Goal: Transaction & Acquisition: Purchase product/service

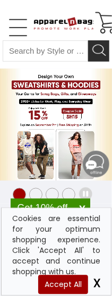
click at [63, 120] on video "15% OFF Sweatshirts & Hoodies" at bounding box center [56, 125] width 112 height 112
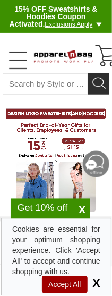
click at [63, 120] on video at bounding box center [56, 158] width 112 height 112
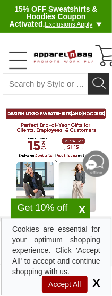
click at [63, 120] on video at bounding box center [56, 158] width 112 height 112
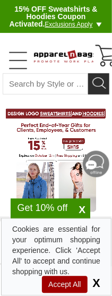
click at [63, 120] on video at bounding box center [56, 158] width 112 height 112
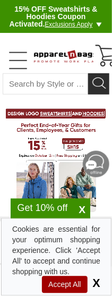
click at [63, 120] on video at bounding box center [56, 158] width 112 height 112
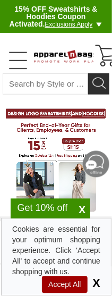
click at [63, 120] on video at bounding box center [56, 158] width 112 height 112
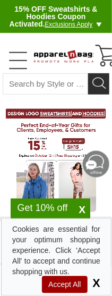
click at [63, 120] on video at bounding box center [56, 158] width 112 height 112
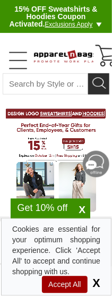
click at [63, 120] on video at bounding box center [56, 158] width 112 height 112
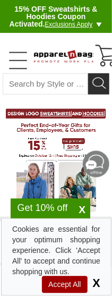
click at [63, 120] on video at bounding box center [56, 158] width 112 height 112
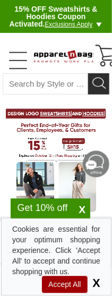
click at [63, 120] on video at bounding box center [56, 158] width 112 height 112
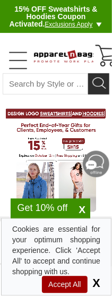
click at [63, 120] on video at bounding box center [56, 158] width 112 height 112
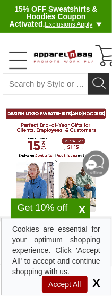
click at [63, 120] on video at bounding box center [56, 158] width 112 height 112
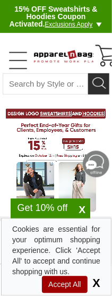
drag, startPoint x: 63, startPoint y: 120, endPoint x: 28, endPoint y: 134, distance: 37.9
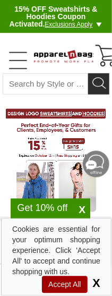
click at [63, 120] on video at bounding box center [56, 158] width 112 height 112
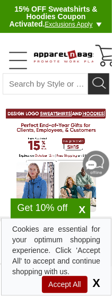
click at [63, 120] on video at bounding box center [56, 158] width 112 height 112
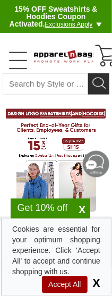
click at [63, 120] on video at bounding box center [56, 158] width 112 height 112
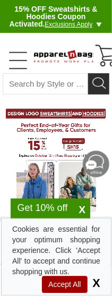
click at [63, 120] on video at bounding box center [56, 158] width 112 height 112
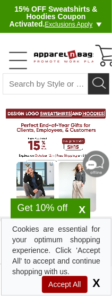
click at [63, 120] on video at bounding box center [56, 158] width 112 height 112
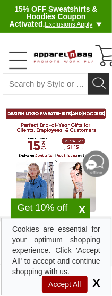
click at [63, 120] on video at bounding box center [56, 158] width 112 height 112
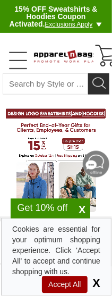
click at [63, 120] on video at bounding box center [56, 158] width 112 height 112
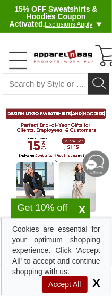
click at [63, 120] on video at bounding box center [56, 158] width 112 height 112
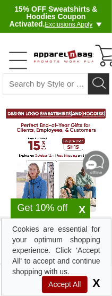
click at [63, 120] on video at bounding box center [56, 158] width 112 height 112
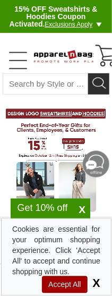
click at [63, 120] on video at bounding box center [56, 158] width 112 height 112
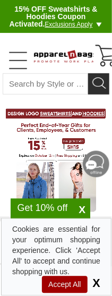
click at [63, 120] on video at bounding box center [56, 158] width 112 height 112
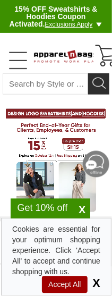
click at [63, 120] on video at bounding box center [56, 158] width 112 height 112
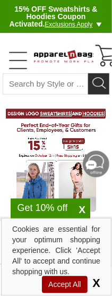
click at [63, 120] on video at bounding box center [56, 158] width 112 height 112
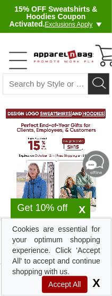
click at [63, 120] on video at bounding box center [56, 158] width 112 height 112
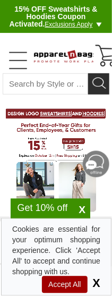
click at [63, 120] on video at bounding box center [56, 158] width 112 height 112
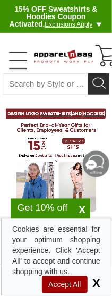
click at [63, 120] on video at bounding box center [56, 158] width 112 height 112
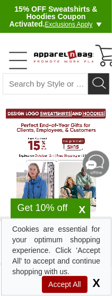
click at [63, 120] on video at bounding box center [56, 158] width 112 height 112
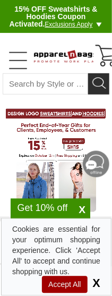
click at [63, 120] on video at bounding box center [56, 158] width 112 height 112
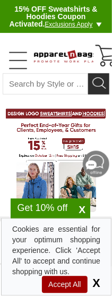
click at [63, 120] on video at bounding box center [56, 158] width 112 height 112
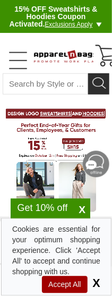
click at [63, 120] on video at bounding box center [56, 158] width 112 height 112
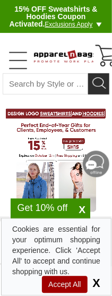
click at [63, 120] on video at bounding box center [56, 158] width 112 height 112
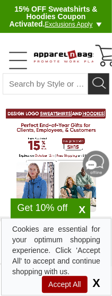
click at [63, 120] on video at bounding box center [56, 158] width 112 height 112
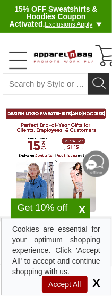
click at [63, 120] on video at bounding box center [56, 158] width 112 height 112
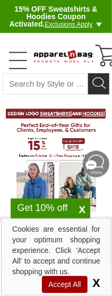
click at [63, 120] on video at bounding box center [56, 158] width 112 height 112
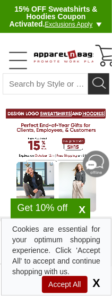
click at [63, 120] on video at bounding box center [56, 158] width 112 height 112
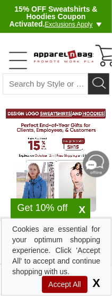
click at [63, 120] on video at bounding box center [56, 158] width 112 height 112
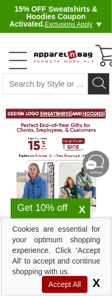
click at [63, 120] on video at bounding box center [56, 158] width 112 height 112
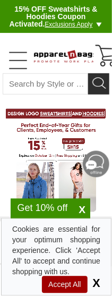
click at [63, 120] on video at bounding box center [56, 158] width 112 height 112
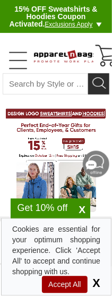
click at [63, 120] on video at bounding box center [56, 158] width 112 height 112
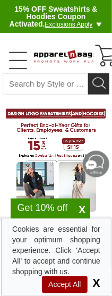
click at [63, 120] on video at bounding box center [56, 158] width 112 height 112
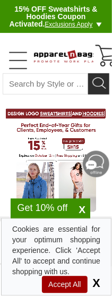
click at [63, 120] on video at bounding box center [56, 158] width 112 height 112
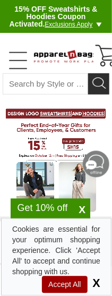
click at [63, 120] on video at bounding box center [56, 158] width 112 height 112
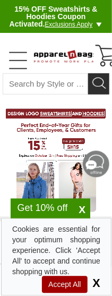
click at [63, 120] on video at bounding box center [56, 158] width 112 height 112
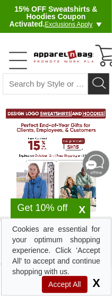
click at [63, 120] on video at bounding box center [56, 158] width 112 height 112
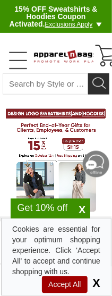
click at [63, 120] on video at bounding box center [56, 158] width 112 height 112
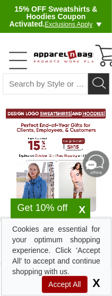
click at [63, 120] on video at bounding box center [56, 158] width 112 height 112
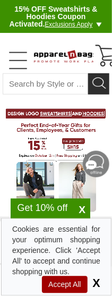
click at [63, 120] on video at bounding box center [56, 158] width 112 height 112
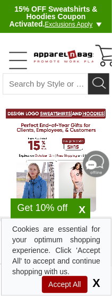
click at [63, 120] on video at bounding box center [56, 158] width 112 height 112
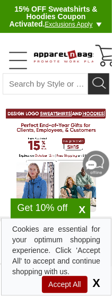
click at [63, 120] on video at bounding box center [56, 158] width 112 height 112
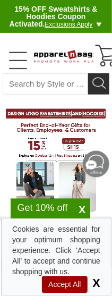
click at [63, 120] on video at bounding box center [56, 158] width 112 height 112
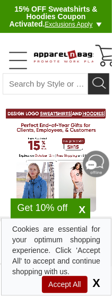
click at [63, 120] on video at bounding box center [56, 158] width 112 height 112
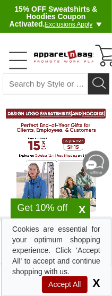
click at [63, 120] on video at bounding box center [56, 158] width 112 height 112
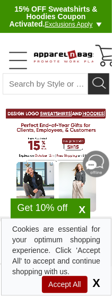
click at [63, 120] on video at bounding box center [56, 158] width 112 height 112
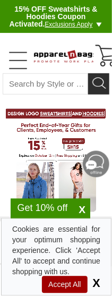
click at [63, 120] on video at bounding box center [56, 158] width 112 height 112
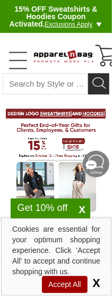
click at [63, 120] on video at bounding box center [56, 158] width 112 height 112
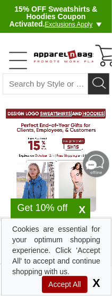
click at [63, 120] on video at bounding box center [56, 158] width 112 height 112
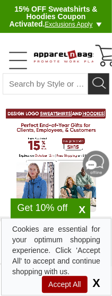
click at [63, 120] on video at bounding box center [56, 158] width 112 height 112
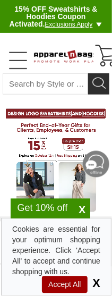
click at [63, 120] on video at bounding box center [56, 158] width 112 height 112
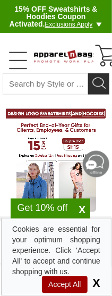
click at [63, 120] on video at bounding box center [56, 158] width 112 height 112
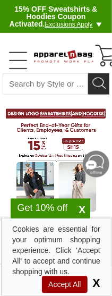
click at [63, 120] on video at bounding box center [56, 158] width 112 height 112
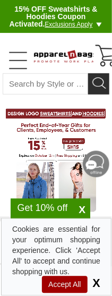
click at [63, 120] on video at bounding box center [56, 158] width 112 height 112
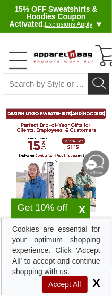
click at [63, 120] on video at bounding box center [56, 158] width 112 height 112
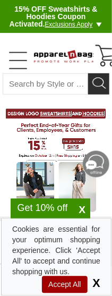
click at [63, 120] on video at bounding box center [56, 158] width 112 height 112
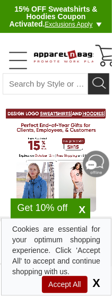
click at [63, 120] on video at bounding box center [56, 158] width 112 height 112
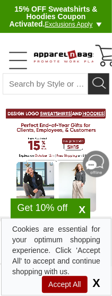
click at [63, 120] on video at bounding box center [56, 158] width 112 height 112
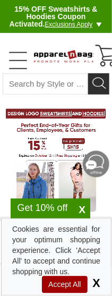
click at [63, 120] on video at bounding box center [56, 158] width 112 height 112
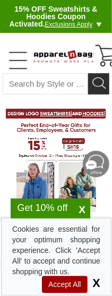
click at [63, 120] on video at bounding box center [56, 158] width 112 height 112
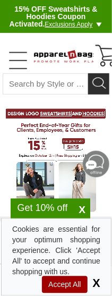
click at [63, 120] on video at bounding box center [56, 158] width 112 height 112
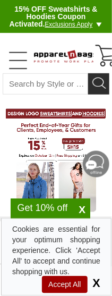
click at [63, 120] on video at bounding box center [56, 158] width 112 height 112
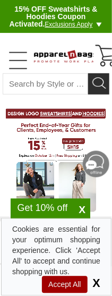
click at [63, 120] on video at bounding box center [56, 158] width 112 height 112
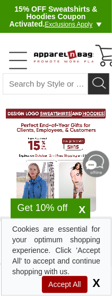
click at [63, 120] on video at bounding box center [56, 158] width 112 height 112
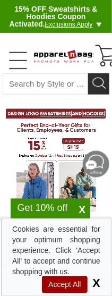
click at [63, 120] on video at bounding box center [56, 158] width 112 height 112
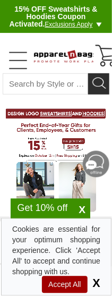
click at [63, 120] on video at bounding box center [56, 158] width 112 height 112
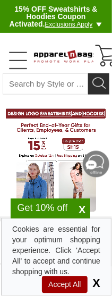
click at [63, 120] on video at bounding box center [56, 158] width 112 height 112
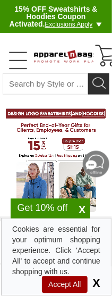
click at [63, 120] on video at bounding box center [56, 158] width 112 height 112
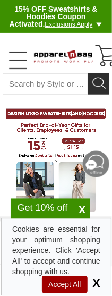
click at [63, 120] on video at bounding box center [56, 158] width 112 height 112
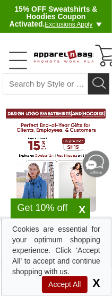
click at [63, 120] on video at bounding box center [56, 158] width 112 height 112
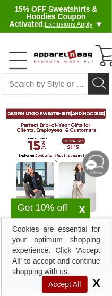
click at [63, 120] on video at bounding box center [56, 158] width 112 height 112
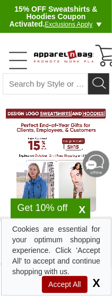
click at [63, 120] on video at bounding box center [56, 158] width 112 height 112
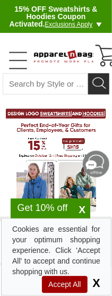
click at [63, 120] on video at bounding box center [56, 158] width 112 height 112
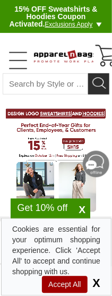
click at [63, 120] on video at bounding box center [56, 158] width 112 height 112
